Goal: Task Accomplishment & Management: Manage account settings

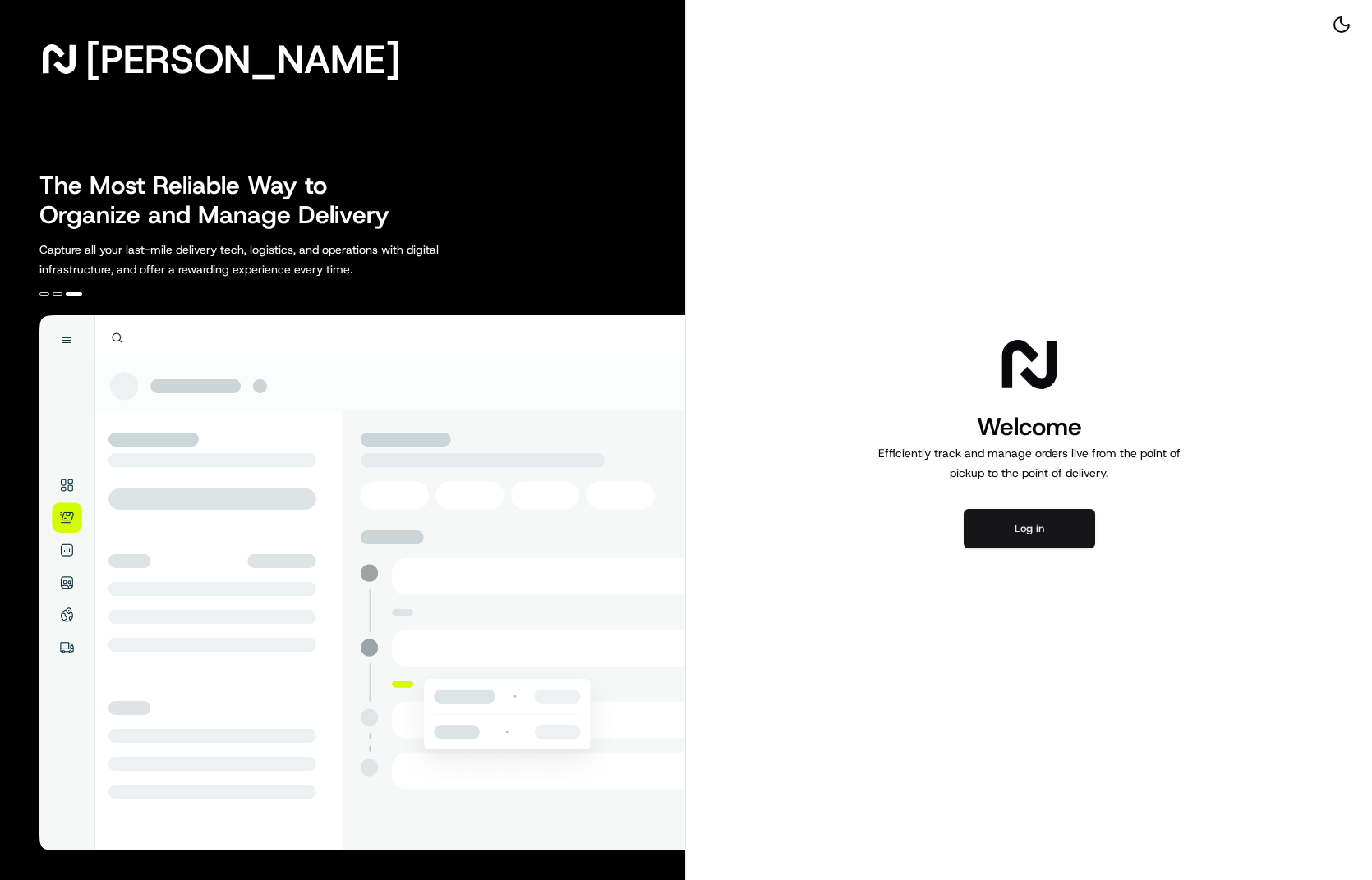
click at [1035, 528] on button "Log in" at bounding box center [1029, 529] width 131 height 39
click at [1029, 524] on button "Log in" at bounding box center [1029, 529] width 131 height 39
